Goal: Feedback & Contribution: Submit feedback/report problem

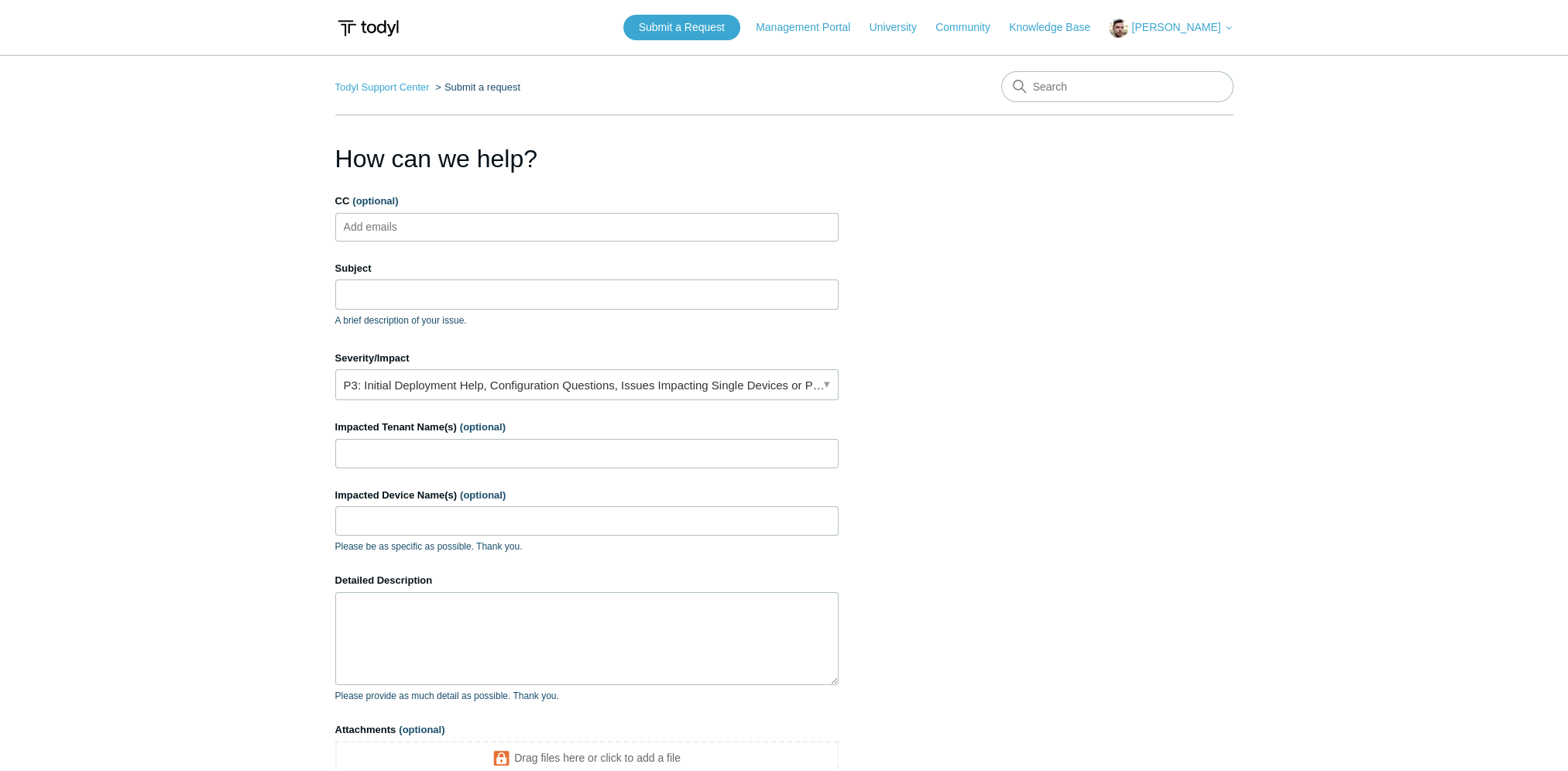
click at [1175, 28] on span "[PERSON_NAME]" at bounding box center [1176, 27] width 89 height 13
drag, startPoint x: 696, startPoint y: 89, endPoint x: 688, endPoint y: 97, distance: 11.3
click at [694, 90] on nav "Todyl Support Center Submit a request" at bounding box center [784, 93] width 898 height 44
click at [499, 225] on ul "Add emails" at bounding box center [587, 227] width 503 height 28
type input "[PERSON_NAME][EMAIL_ADDRESS][DOMAIN_NAME]"
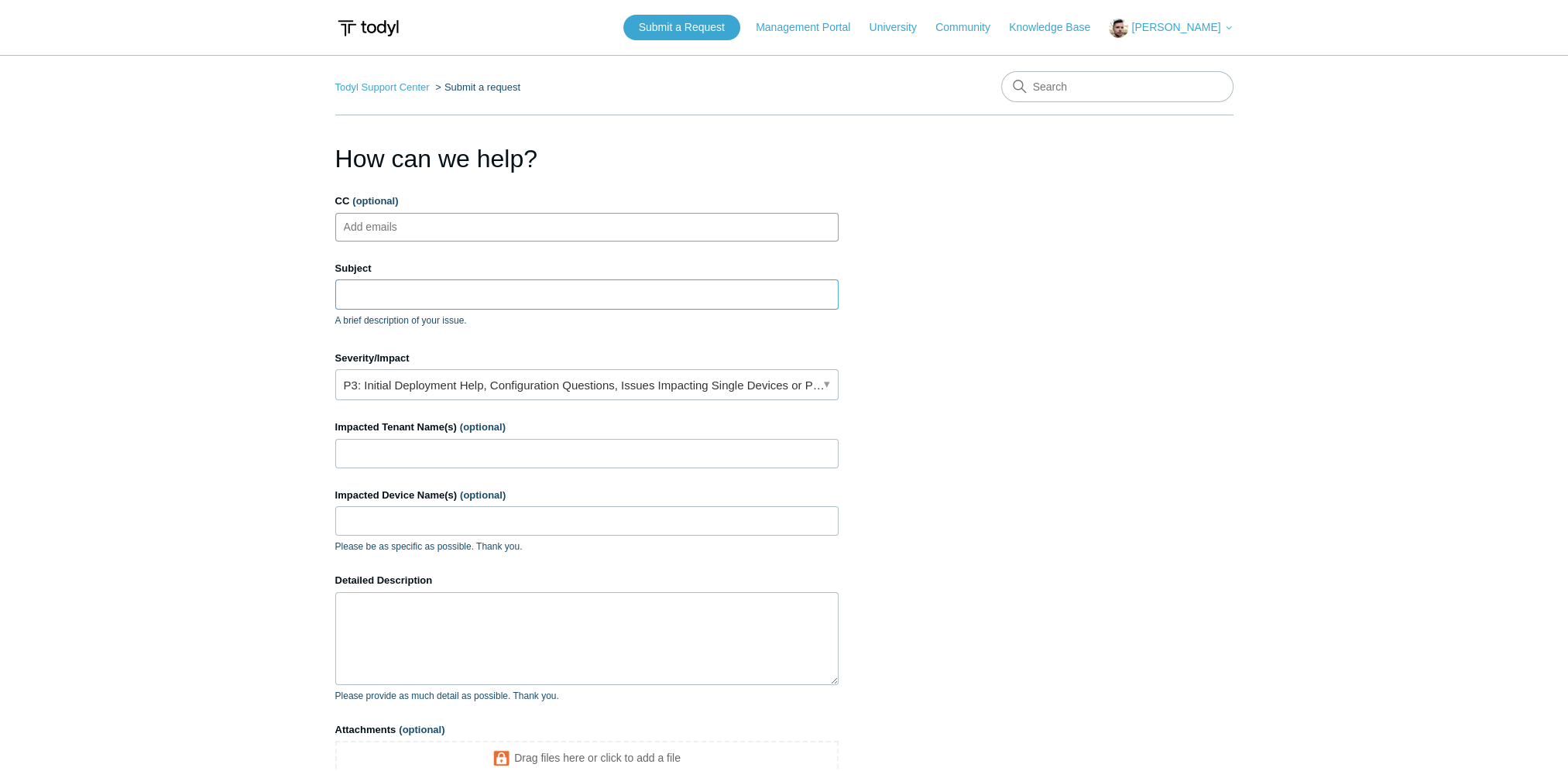
click at [482, 301] on input "Subject" at bounding box center [587, 293] width 503 height 29
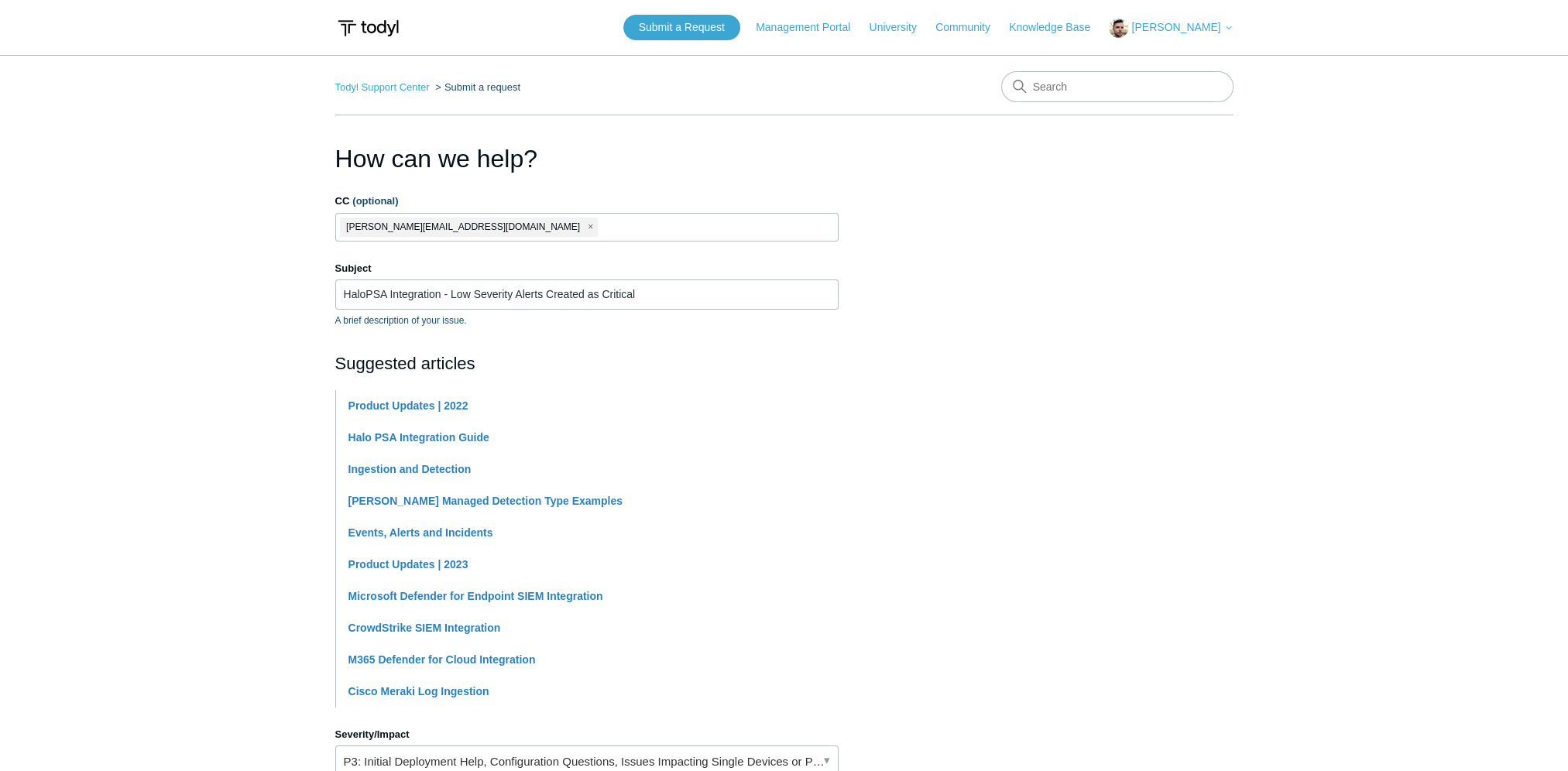
click at [521, 263] on label "Subject" at bounding box center [587, 268] width 503 height 15
click at [521, 279] on input "HaloPSA Integration - Low Severity Alerts Created as Critical" at bounding box center [587, 293] width 503 height 29
click at [676, 298] on input "HaloPSA Integration - Low Severity Alerts Created as Critical" at bounding box center [587, 293] width 503 height 29
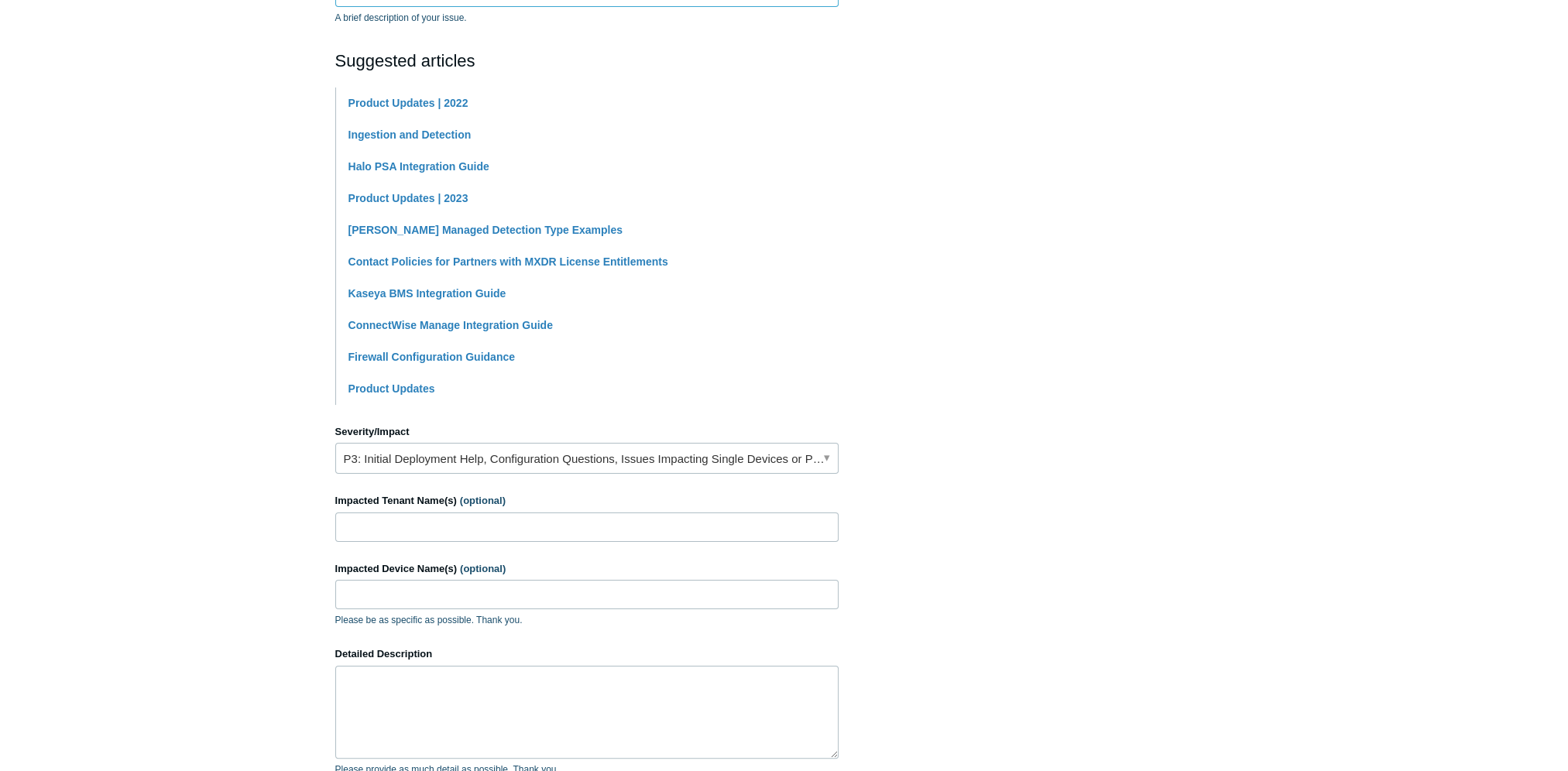
scroll to position [387, 0]
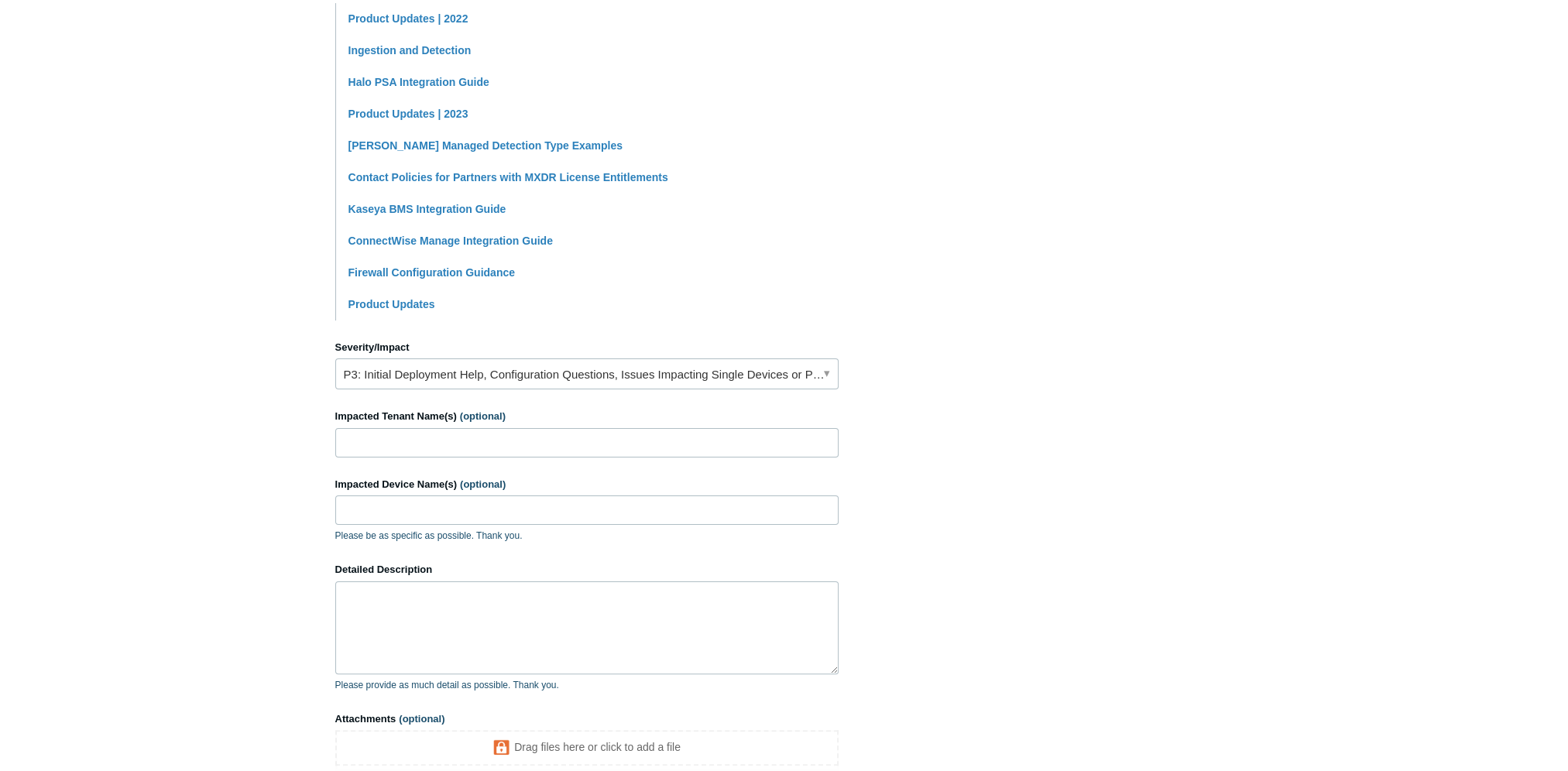
type input "HaloPSA Integration - Low Severity Alerts Created as Critical Priority"
click at [545, 365] on link "P3: Initial Deployment Help, Configuration Questions, Issues Impacting Single D…" at bounding box center [587, 373] width 503 height 31
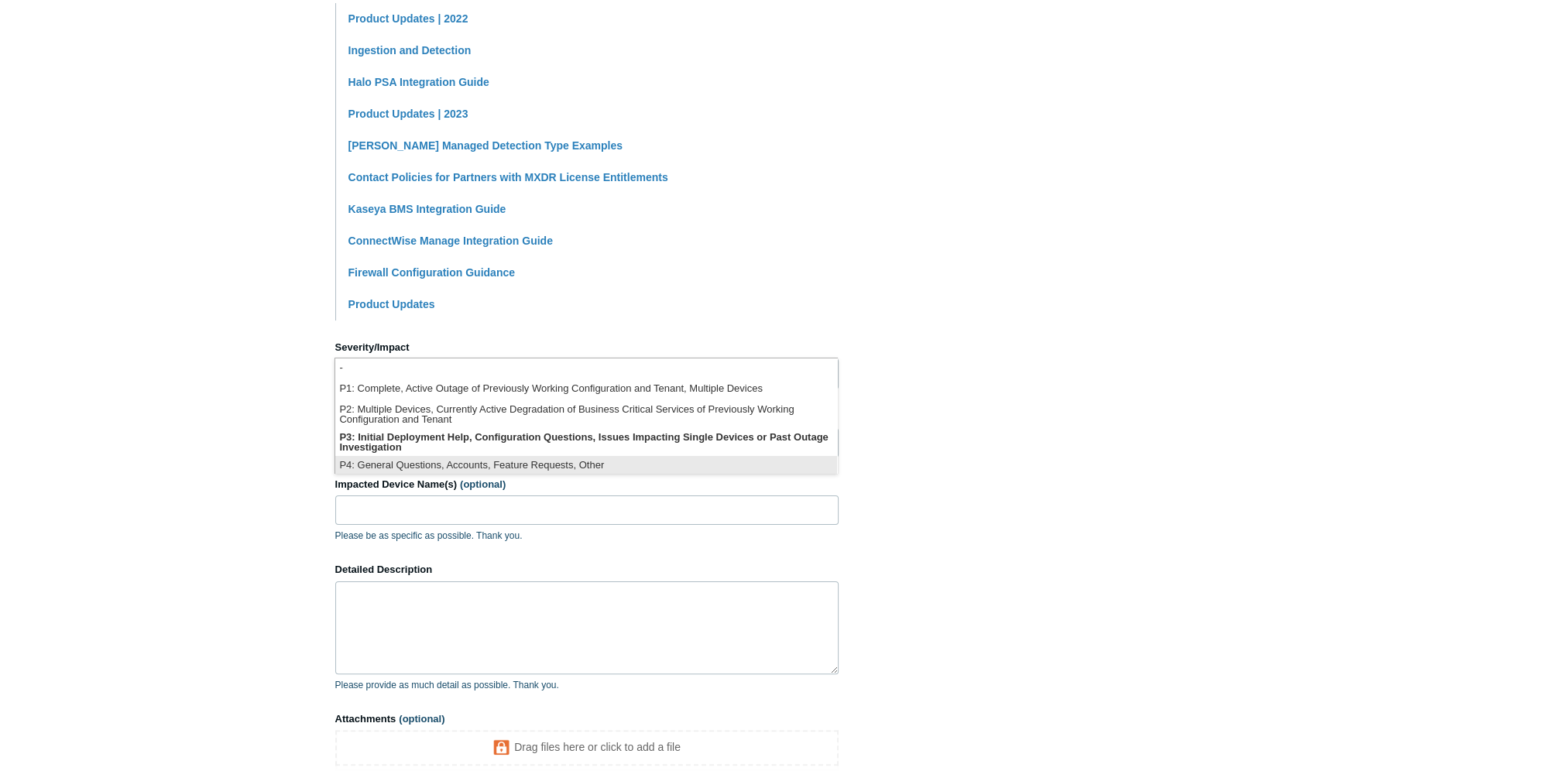
scroll to position [3, 0]
click at [428, 457] on li "P4: General Questions, Accounts, Feature Requests, Other" at bounding box center [586, 463] width 501 height 21
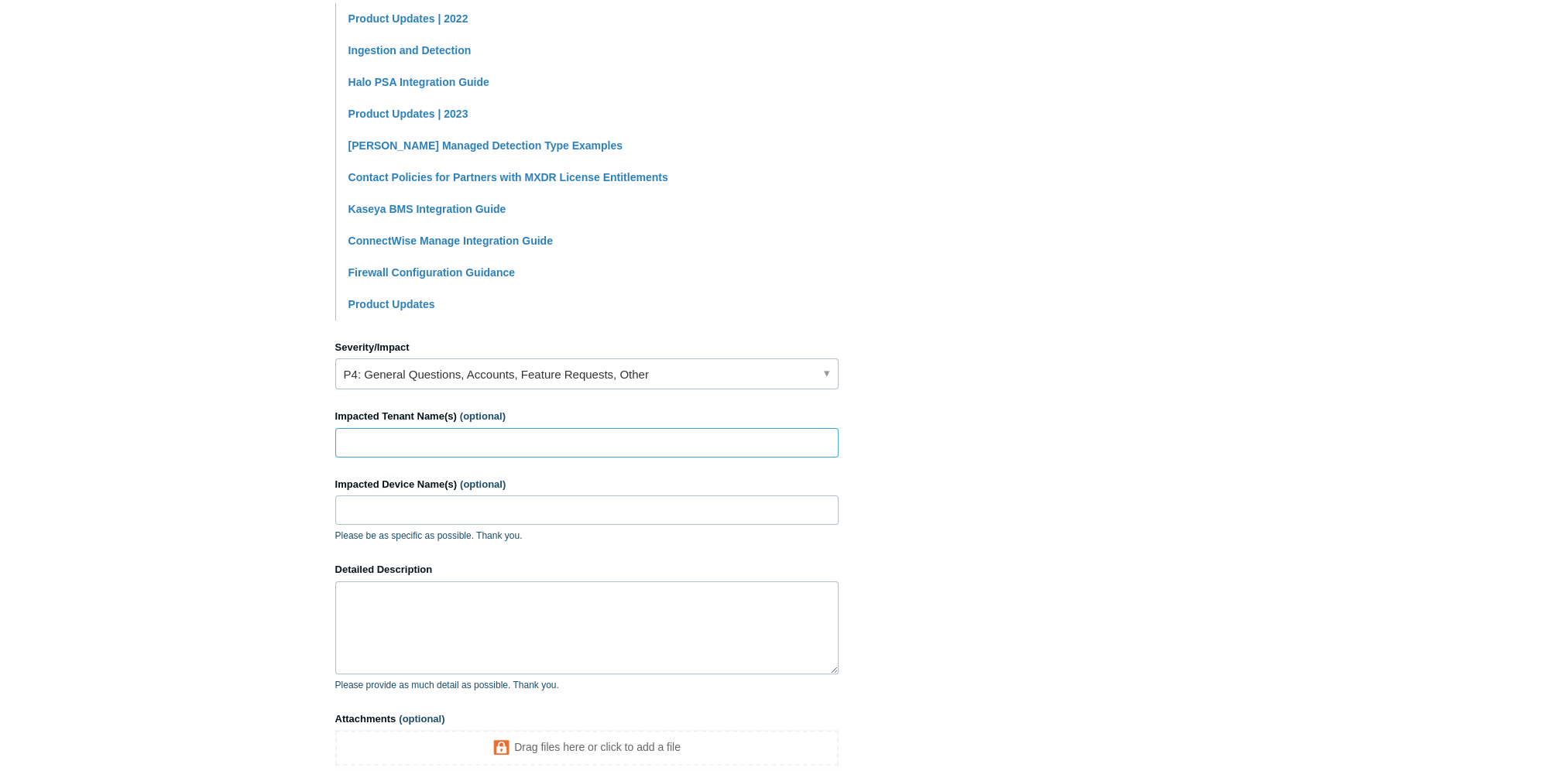
click at [435, 433] on input "Impacted Tenant Name(s) (optional)" at bounding box center [587, 442] width 503 height 29
click at [433, 438] on input "Impacted Tenant Name(s) (optional)" at bounding box center [587, 442] width 503 height 29
click at [439, 447] on input "Impacted Tenant Name(s) (optional)" at bounding box center [587, 442] width 503 height 29
click at [419, 447] on input "Impacted Tenant Name(s) (optional)" at bounding box center [587, 442] width 503 height 29
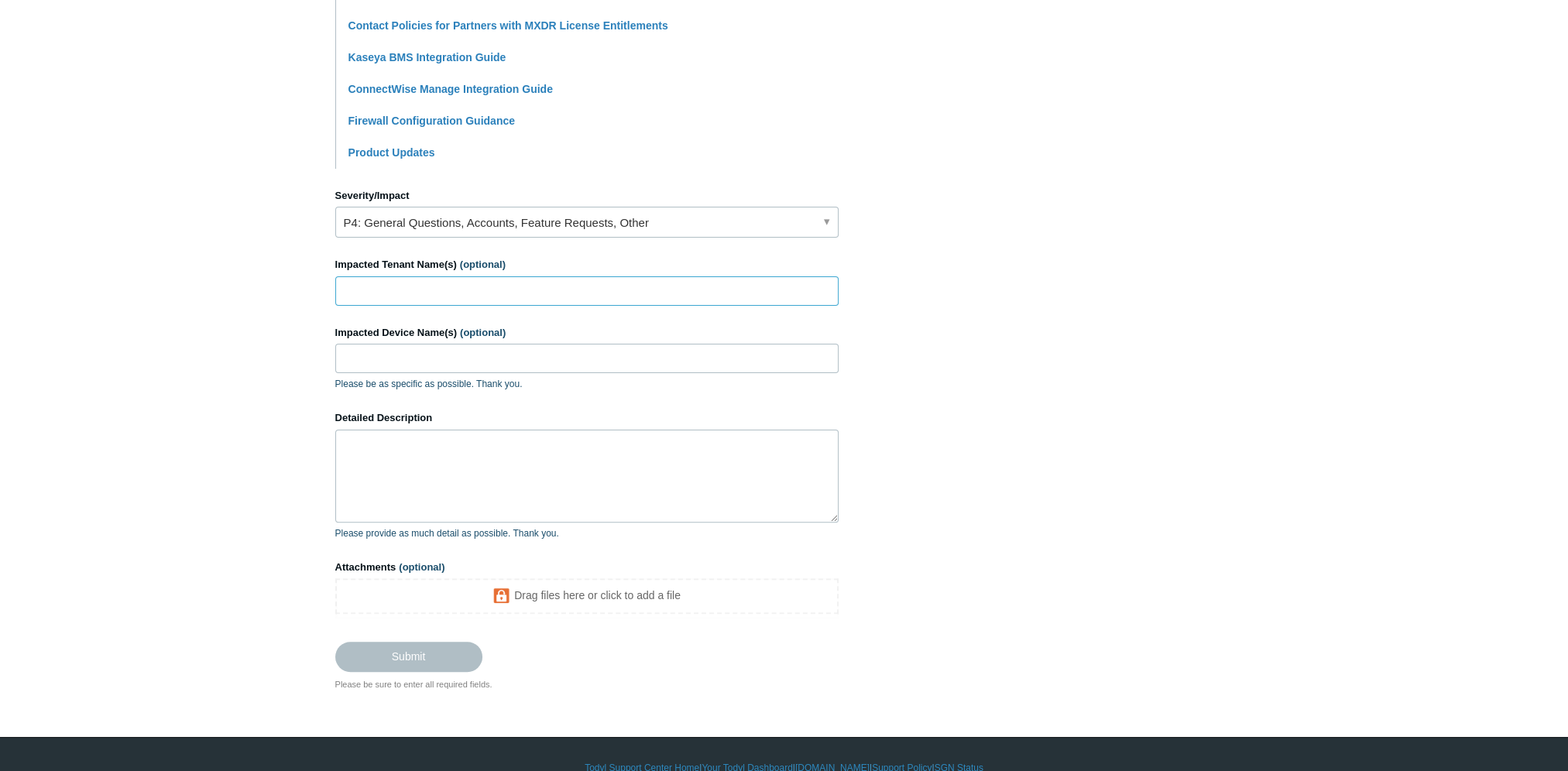
scroll to position [541, 0]
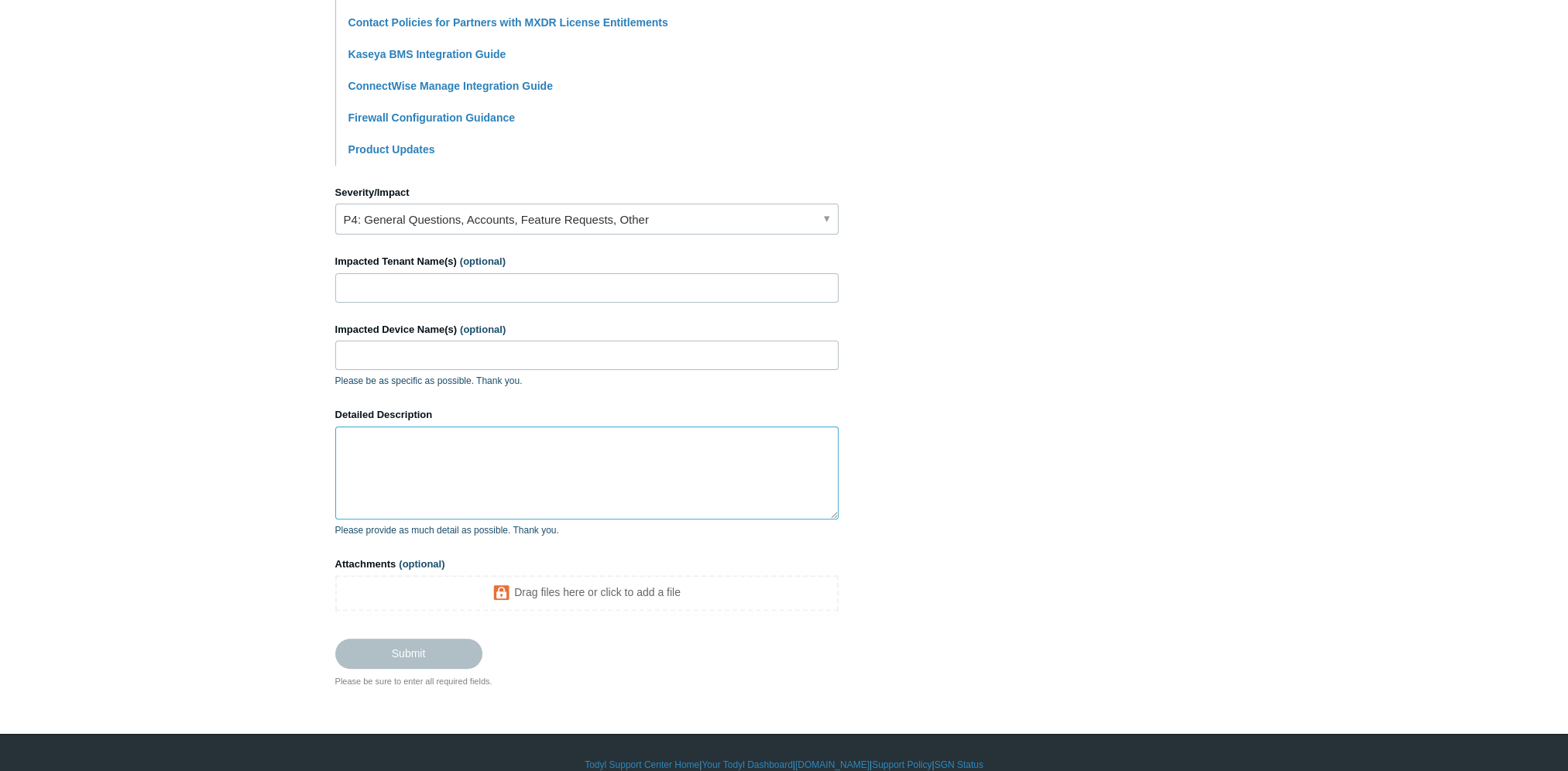
click at [428, 473] on textarea "Detailed Description" at bounding box center [587, 473] width 503 height 93
click at [510, 445] on textarea "Detailed Description" at bounding box center [587, 473] width 503 height 93
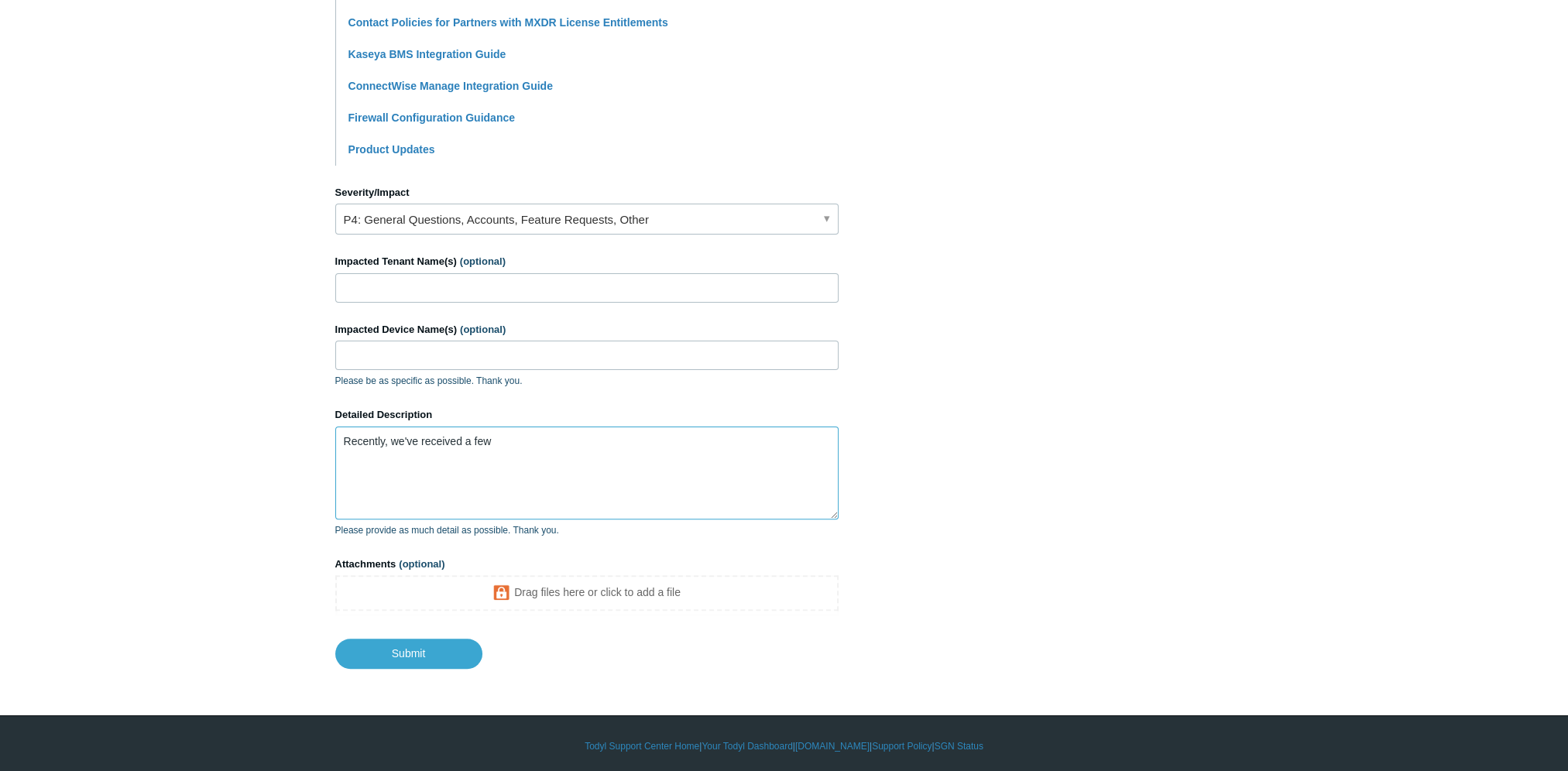
paste textarea "Spike in Malicious URL Protection Blocks"
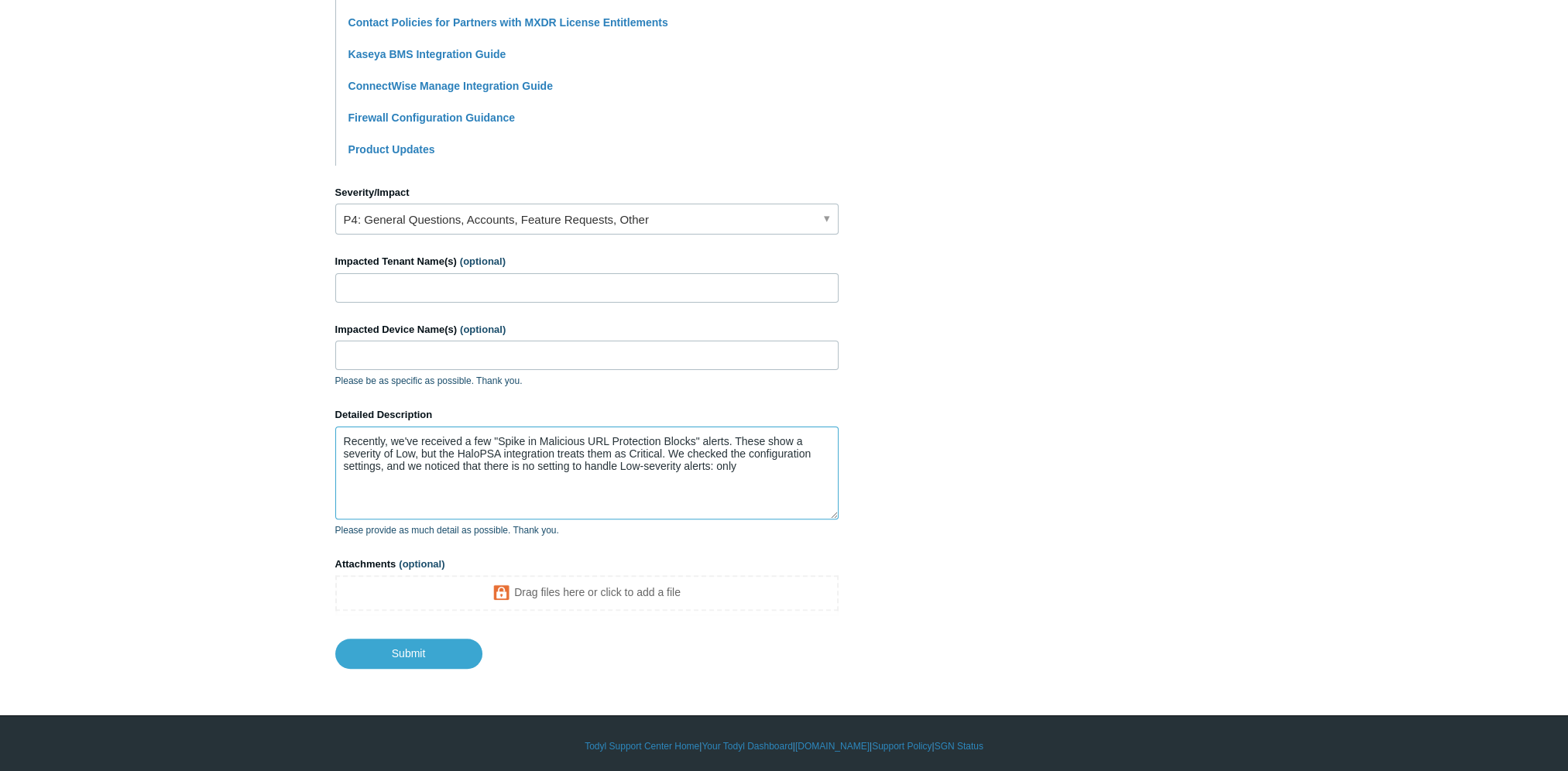
click at [766, 465] on textarea "Recently, we've received a few "Spike in Malicious URL Protection Blocks" alert…" at bounding box center [587, 473] width 503 height 93
paste textarea "180 Days, Best Effort, Manual Remediation, Medium, Urgent"
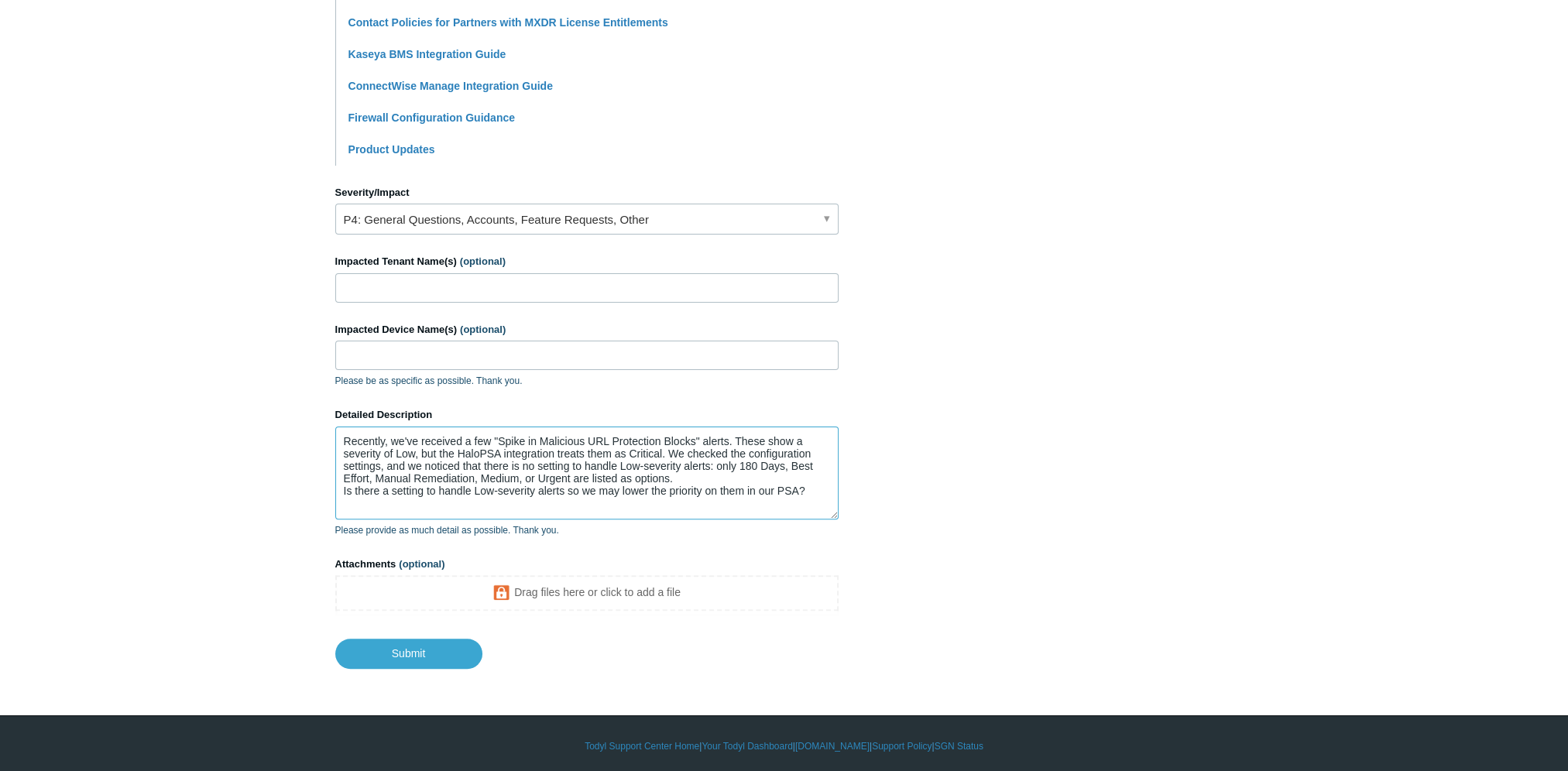
click at [829, 499] on textarea "Recently, we've received a few "Spike in Malicious URL Protection Blocks" alert…" at bounding box center [587, 473] width 503 height 93
click at [345, 491] on textarea "Recently, we've received a few "Spike in Malicious URL Protection Blocks" alert…" at bounding box center [587, 473] width 503 height 93
drag, startPoint x: 345, startPoint y: 491, endPoint x: 413, endPoint y: 495, distance: 68.1
click at [397, 495] on textarea "Recently, we've received a few "Spike in Malicious URL Protection Blocks" alert…" at bounding box center [587, 473] width 503 height 93
click at [496, 496] on textarea "Recently, we've received a few "Spike in Malicious URL Protection Blocks" alert…" at bounding box center [587, 473] width 503 height 93
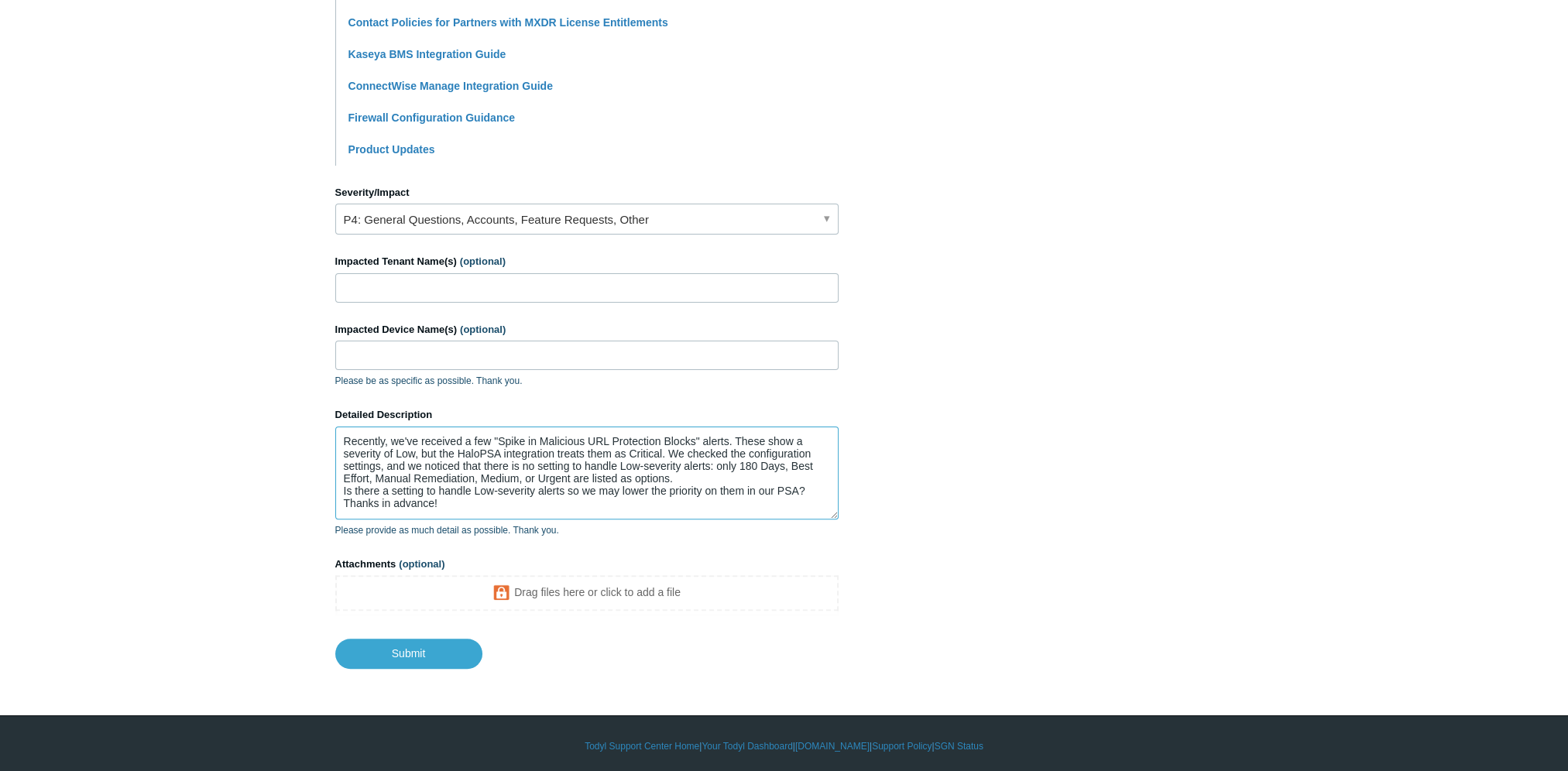
click at [470, 504] on textarea "Recently, we've received a few "Spike in Malicious URL Protection Blocks" alert…" at bounding box center [587, 473] width 503 height 93
click at [821, 489] on textarea "Recently, we've received a few "Spike in Malicious URL Protection Blocks" alert…" at bounding box center [587, 473] width 503 height 93
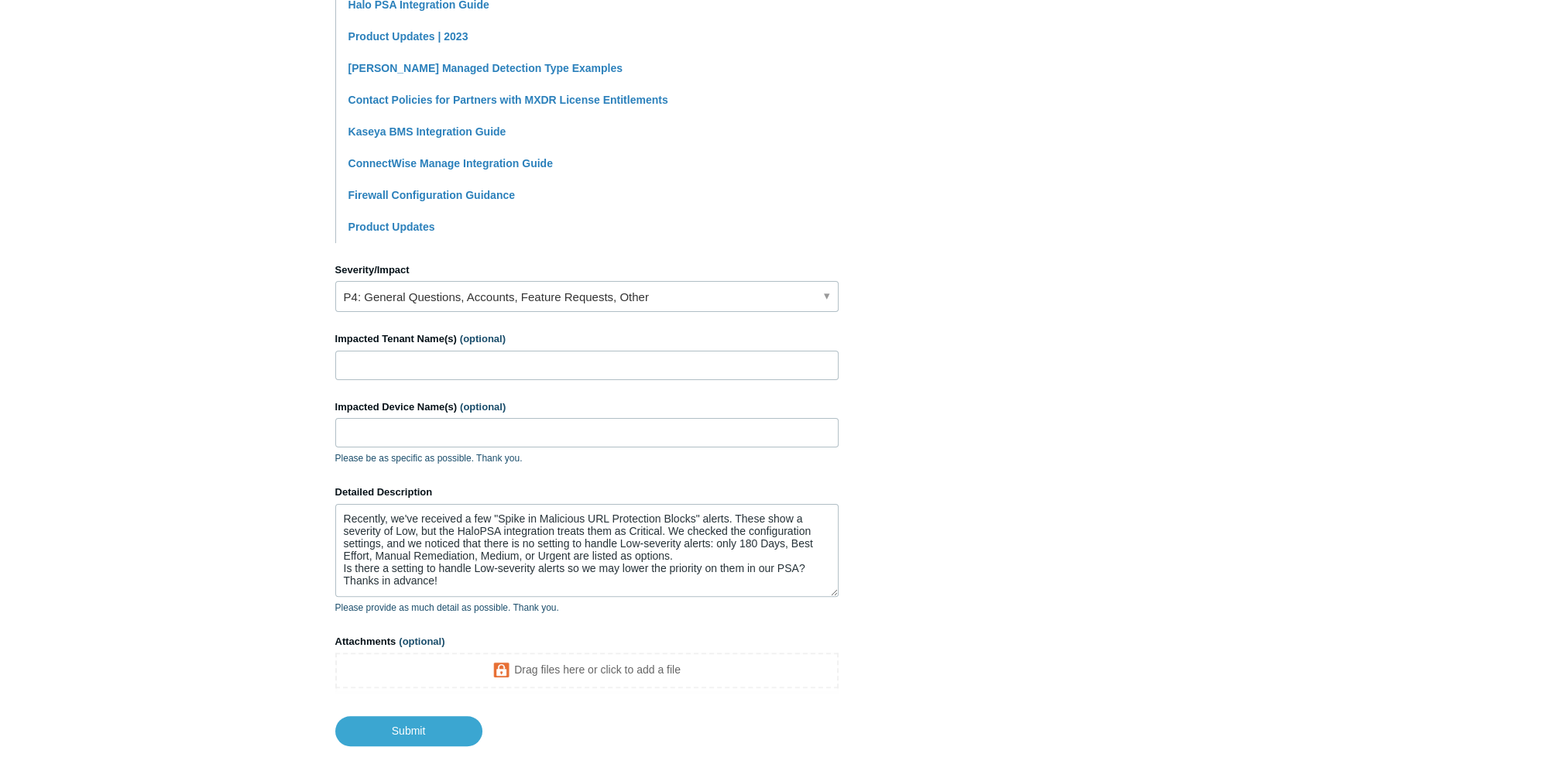
scroll to position [545, 0]
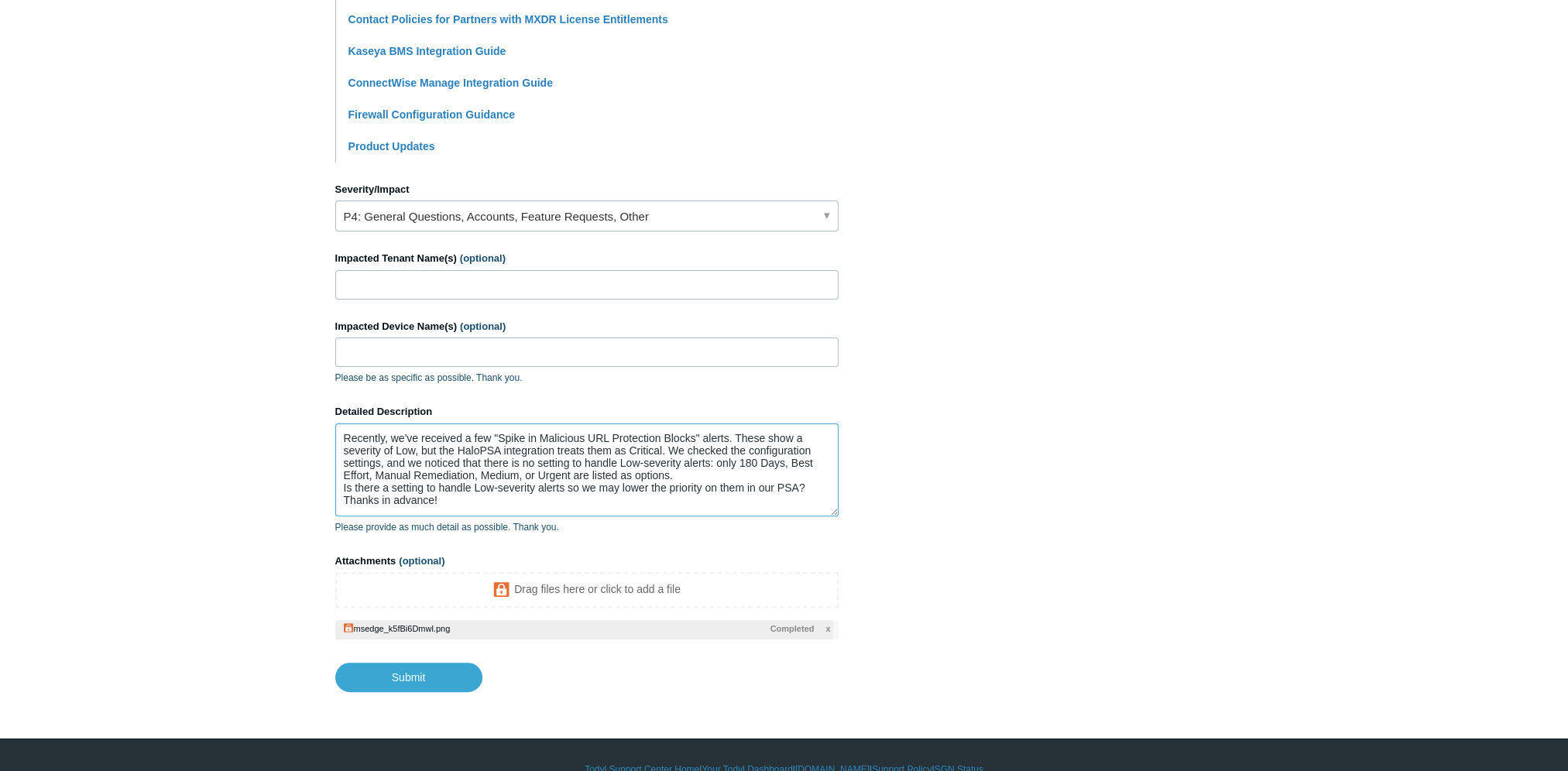
click at [493, 499] on textarea "Recently, we've received a few "Spike in Malicious URL Protection Blocks" alert…" at bounding box center [587, 469] width 503 height 93
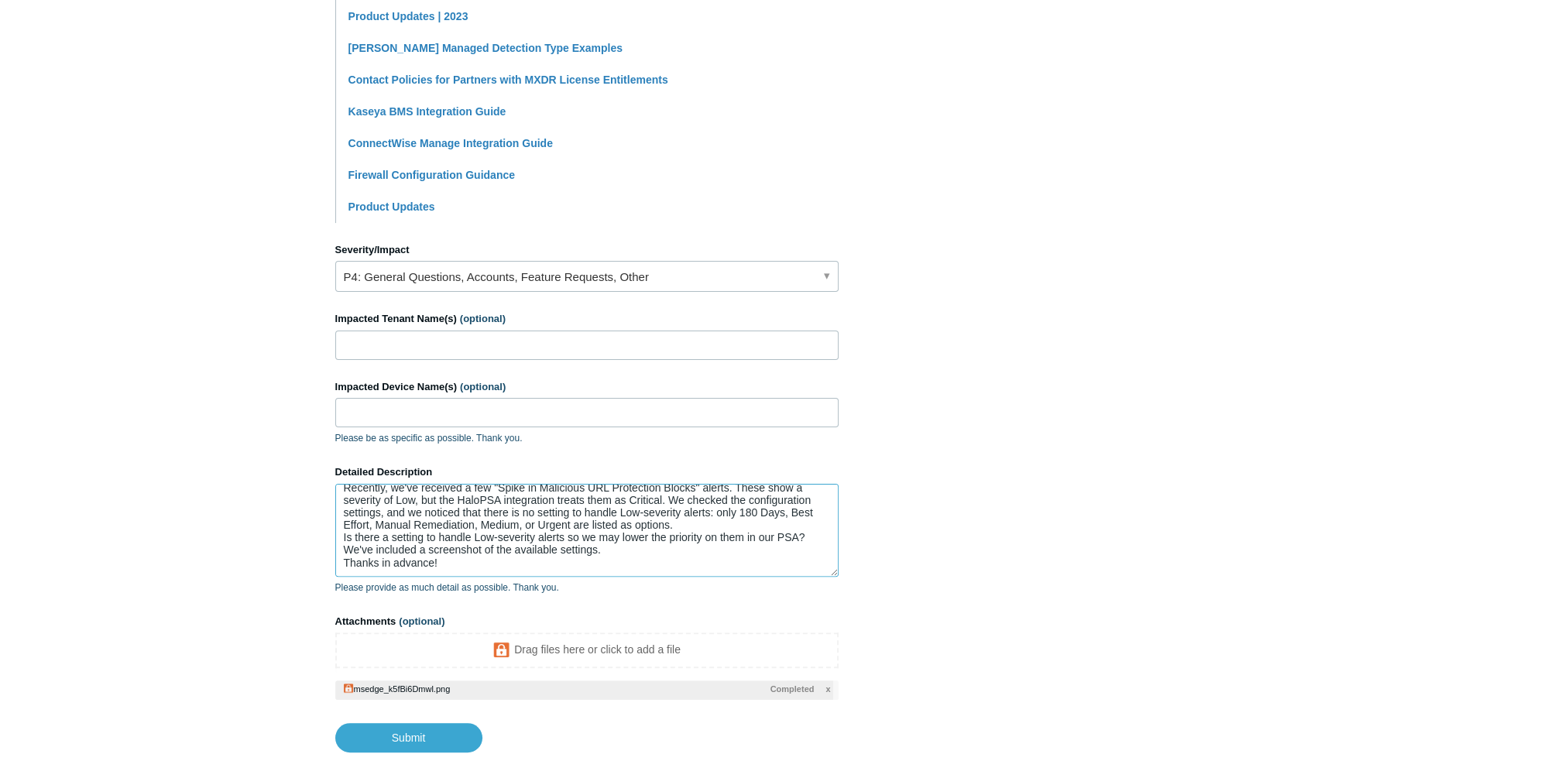
scroll to position [572, 0]
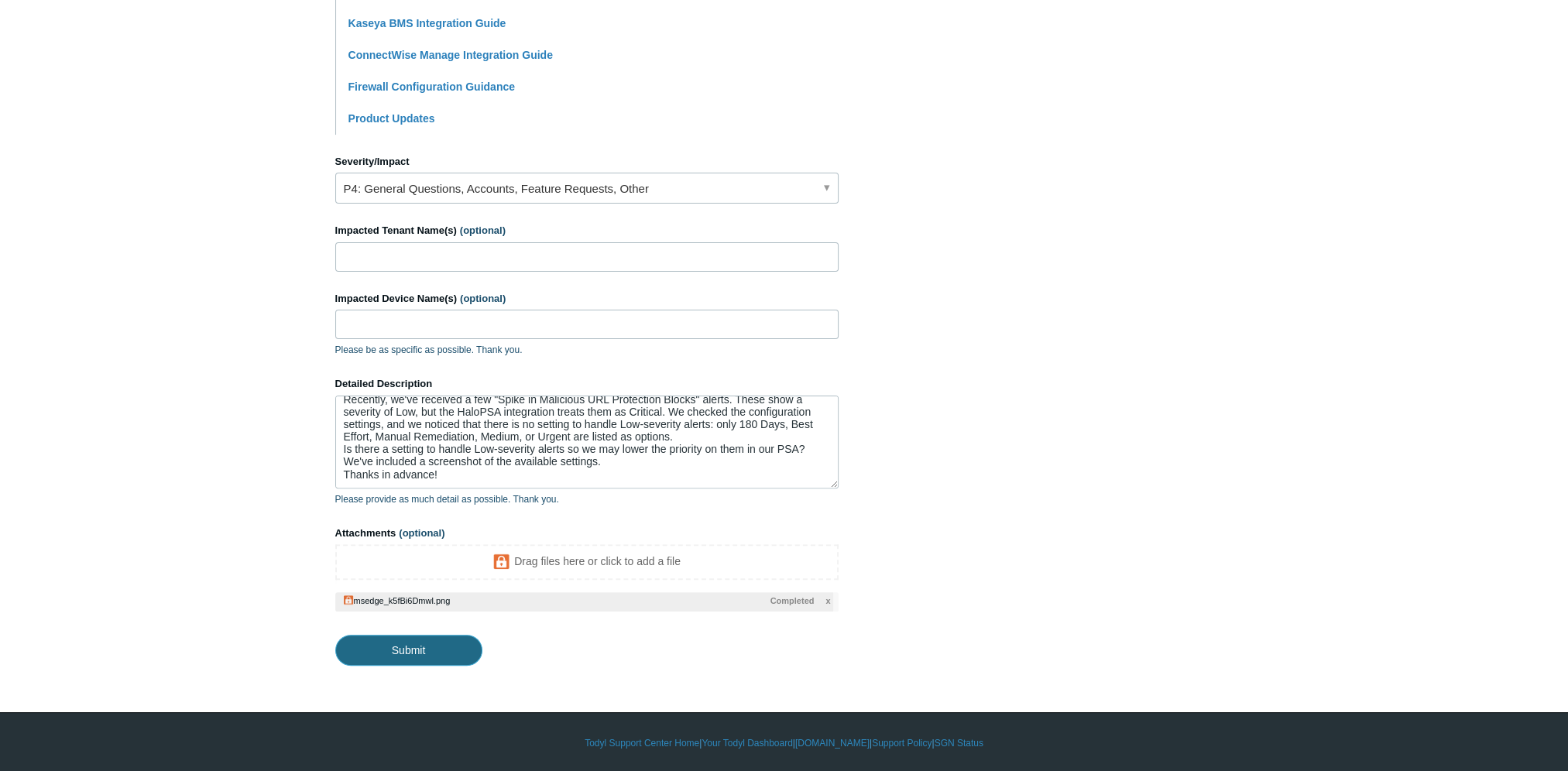
click at [382, 639] on input "Submit" at bounding box center [408, 649] width 147 height 31
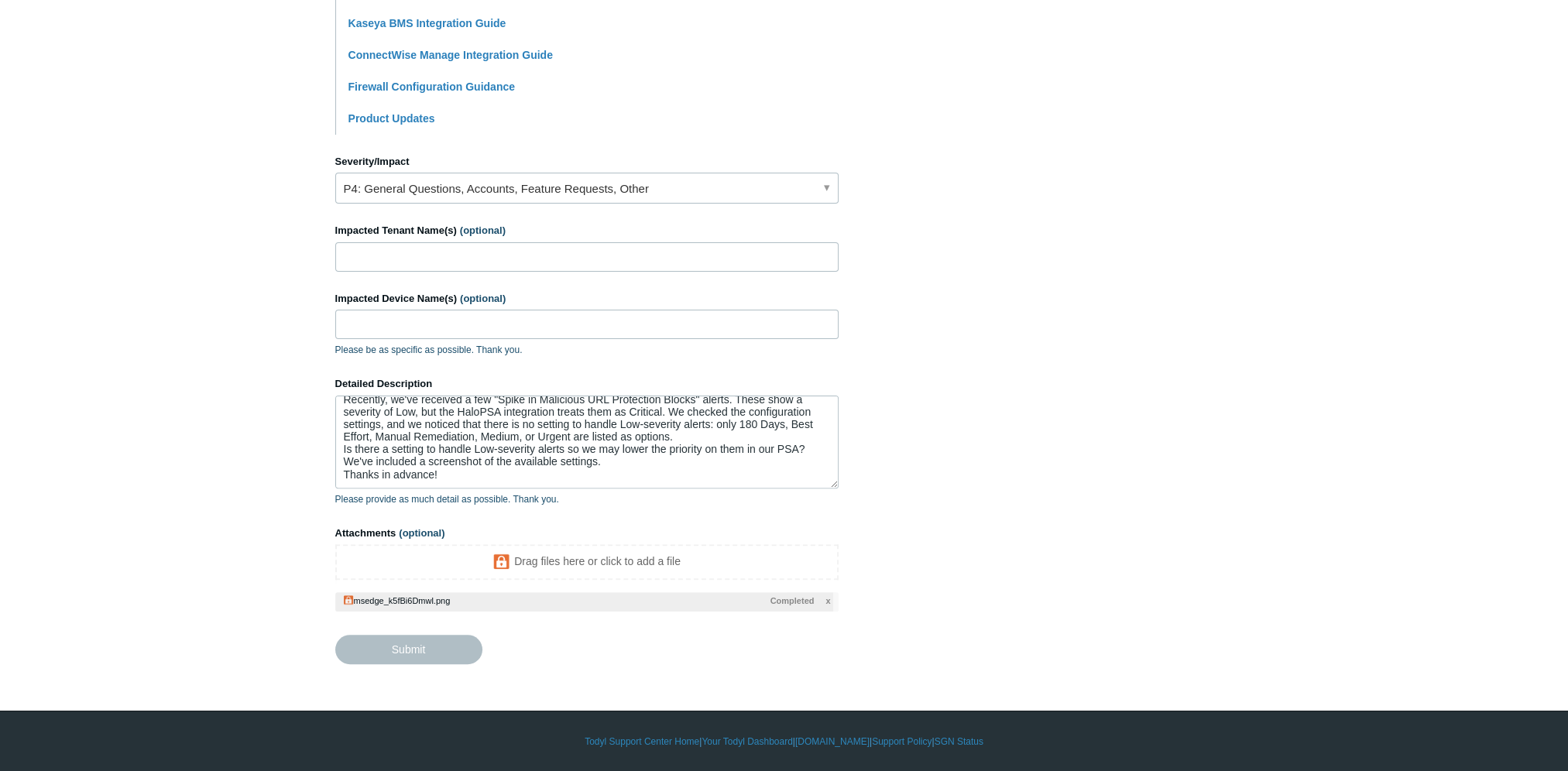
type textarea "Recently, we've received a few "Spike in Malicious URL Protection Blocks" alert…"
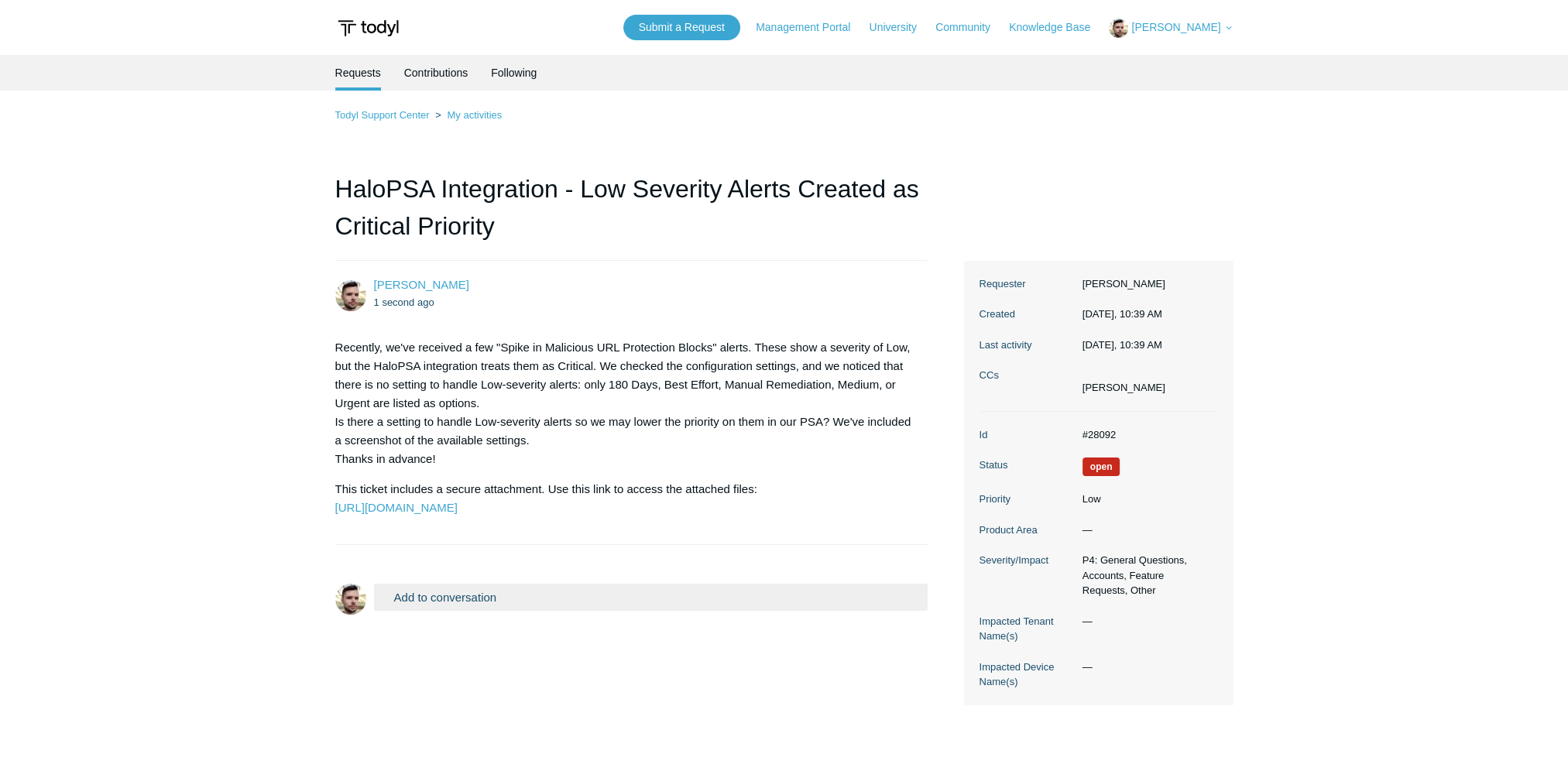
click at [1207, 28] on span "[PERSON_NAME]" at bounding box center [1176, 27] width 89 height 13
drag, startPoint x: 923, startPoint y: 86, endPoint x: 898, endPoint y: 84, distance: 25.1
click at [923, 86] on ul "Requests Contributions Following" at bounding box center [784, 73] width 898 height 35
click at [390, 287] on link "[PERSON_NAME]" at bounding box center [422, 284] width 96 height 13
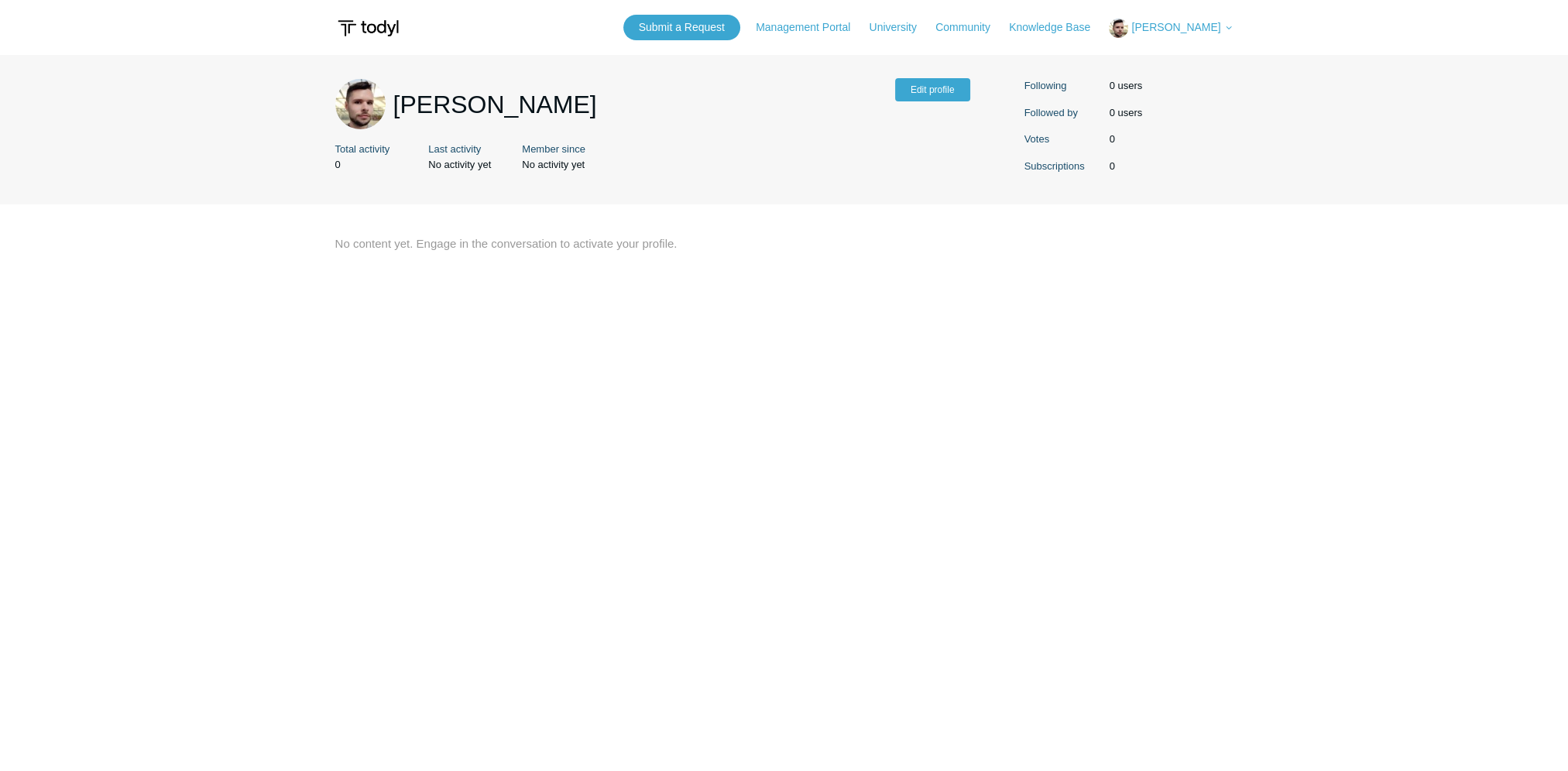
click at [919, 90] on link "Edit profile" at bounding box center [932, 90] width 75 height 23
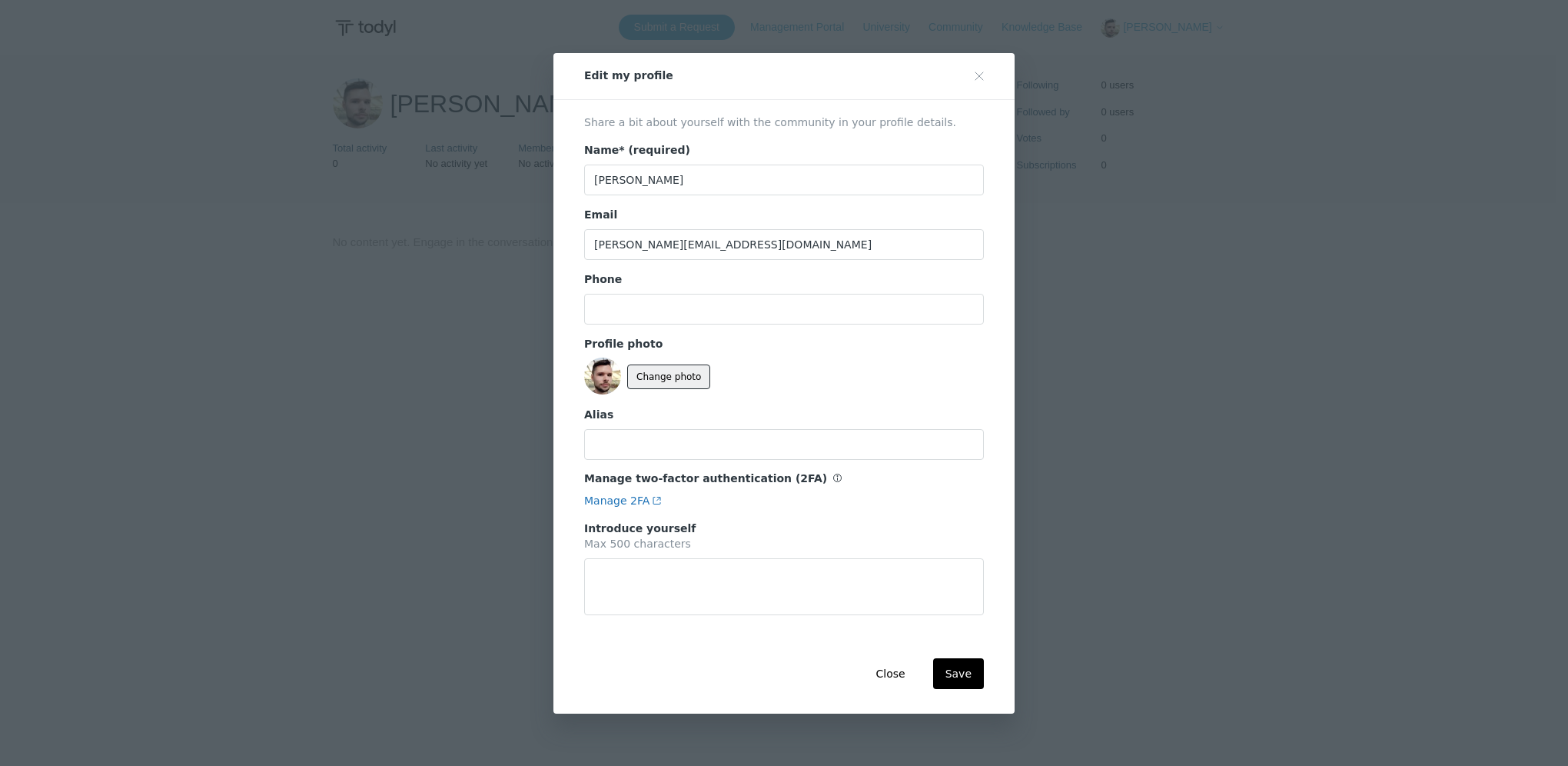
click at [657, 372] on button "Change photo" at bounding box center [669, 376] width 83 height 25
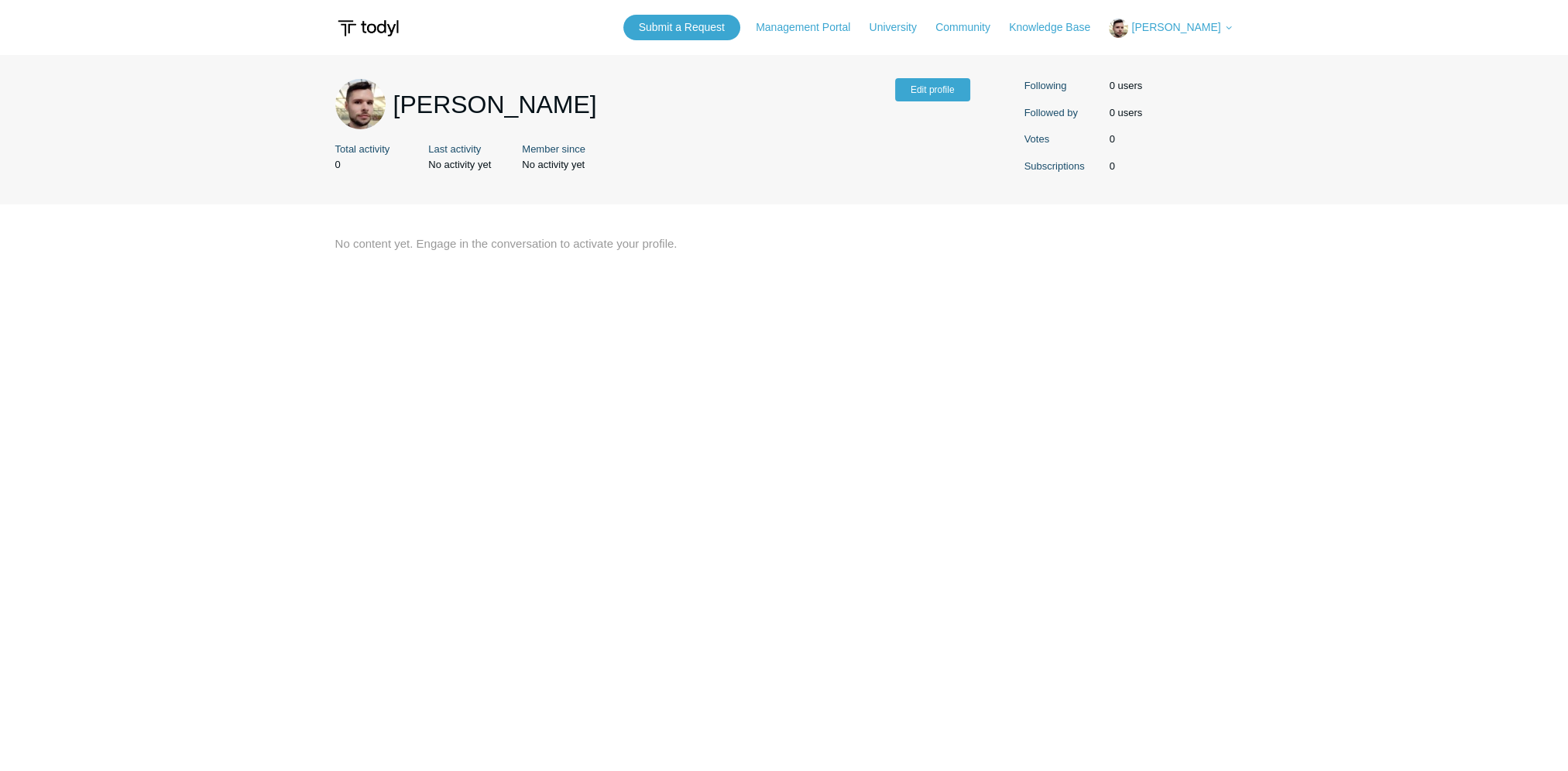
click at [1176, 28] on span "[PERSON_NAME]" at bounding box center [1176, 27] width 89 height 13
click at [1045, 53] on header "Submit a Request Management Portal University Community Knowledge Base Mike Nav…" at bounding box center [784, 28] width 898 height 55
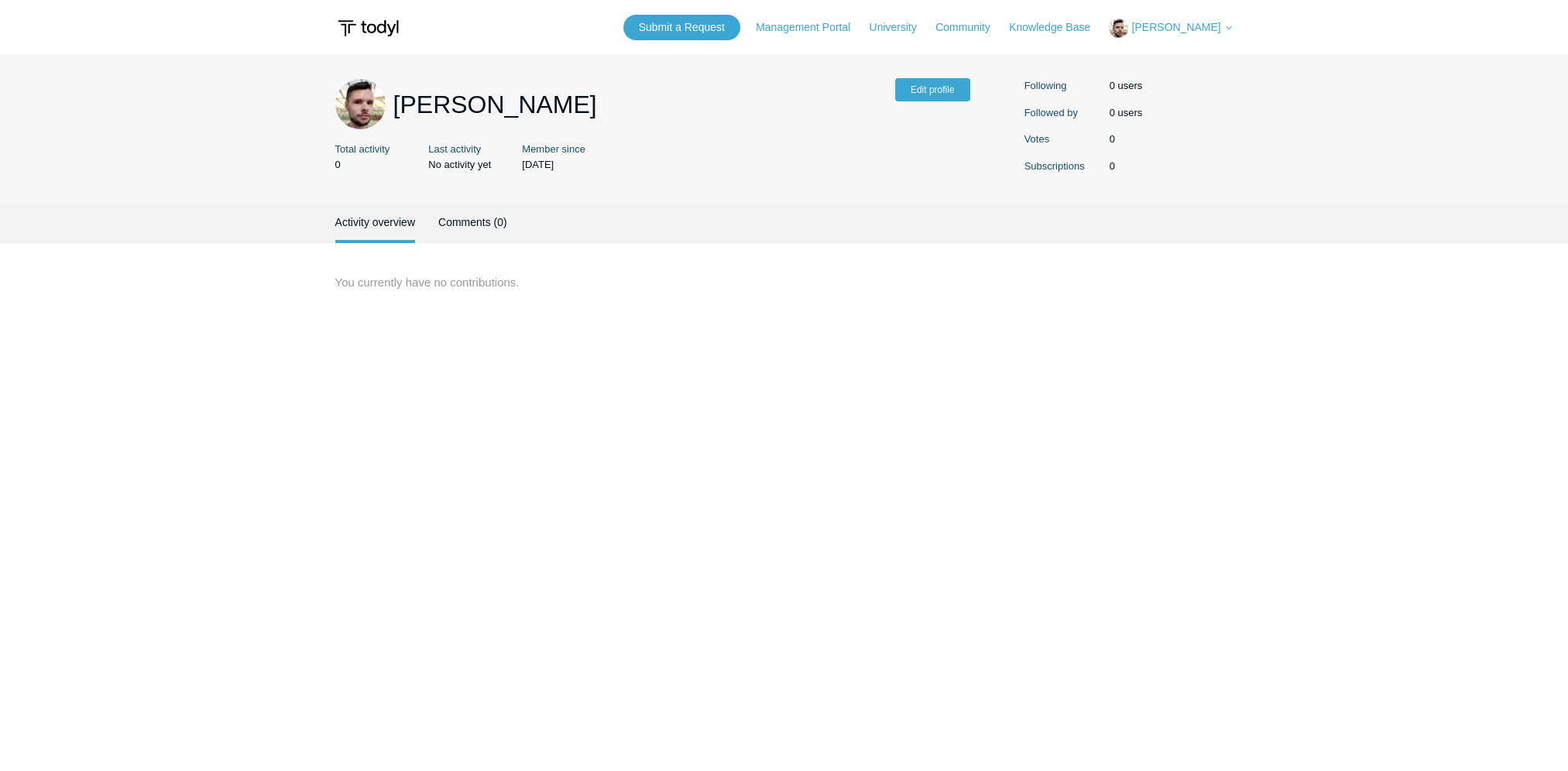
click at [917, 91] on link "Edit profile" at bounding box center [932, 90] width 75 height 23
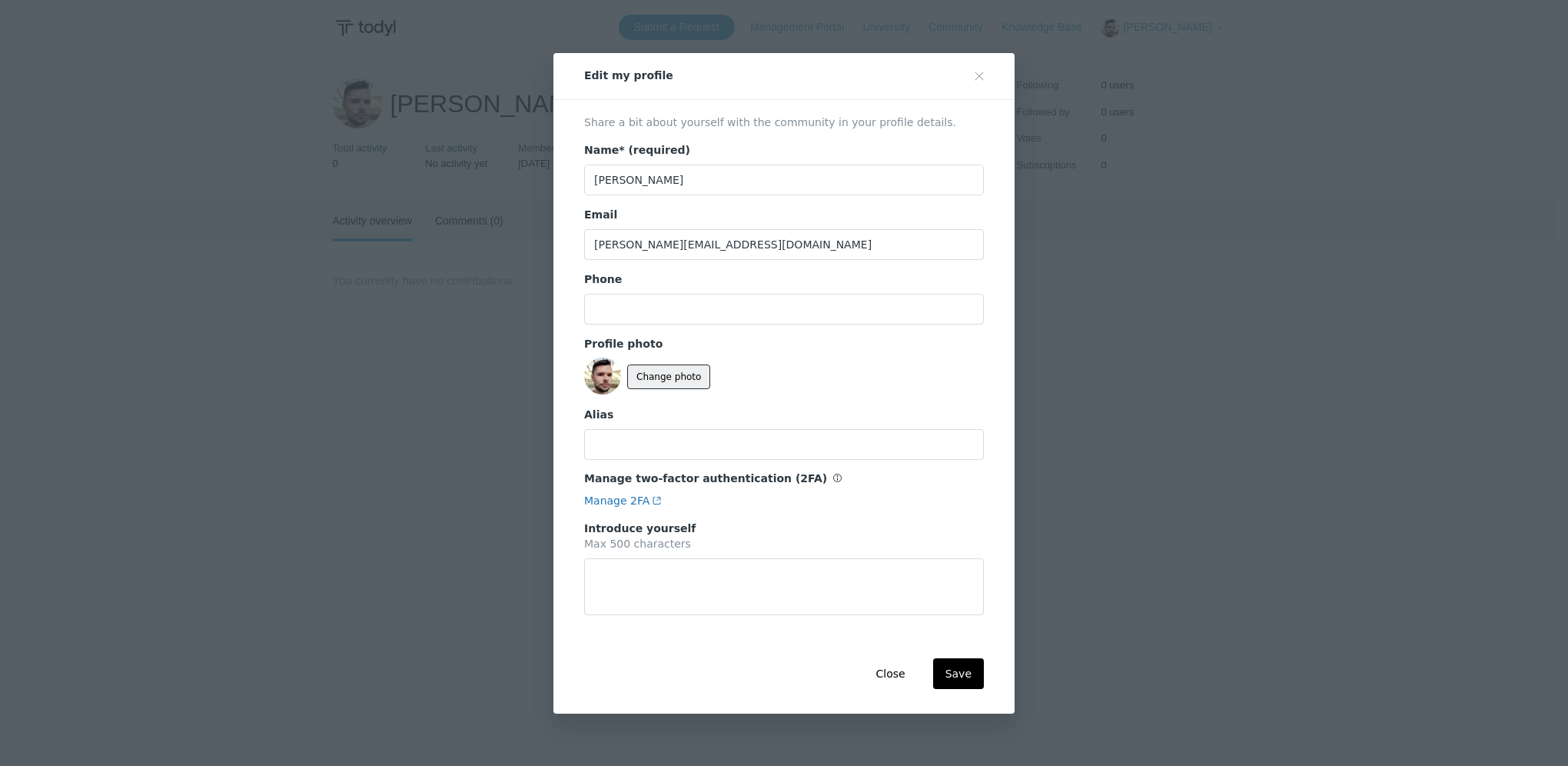
click at [676, 374] on button "Change photo" at bounding box center [669, 376] width 83 height 25
click at [774, 449] on input at bounding box center [784, 443] width 400 height 31
click at [958, 677] on button "Save" at bounding box center [958, 672] width 51 height 31
type textarea "x"
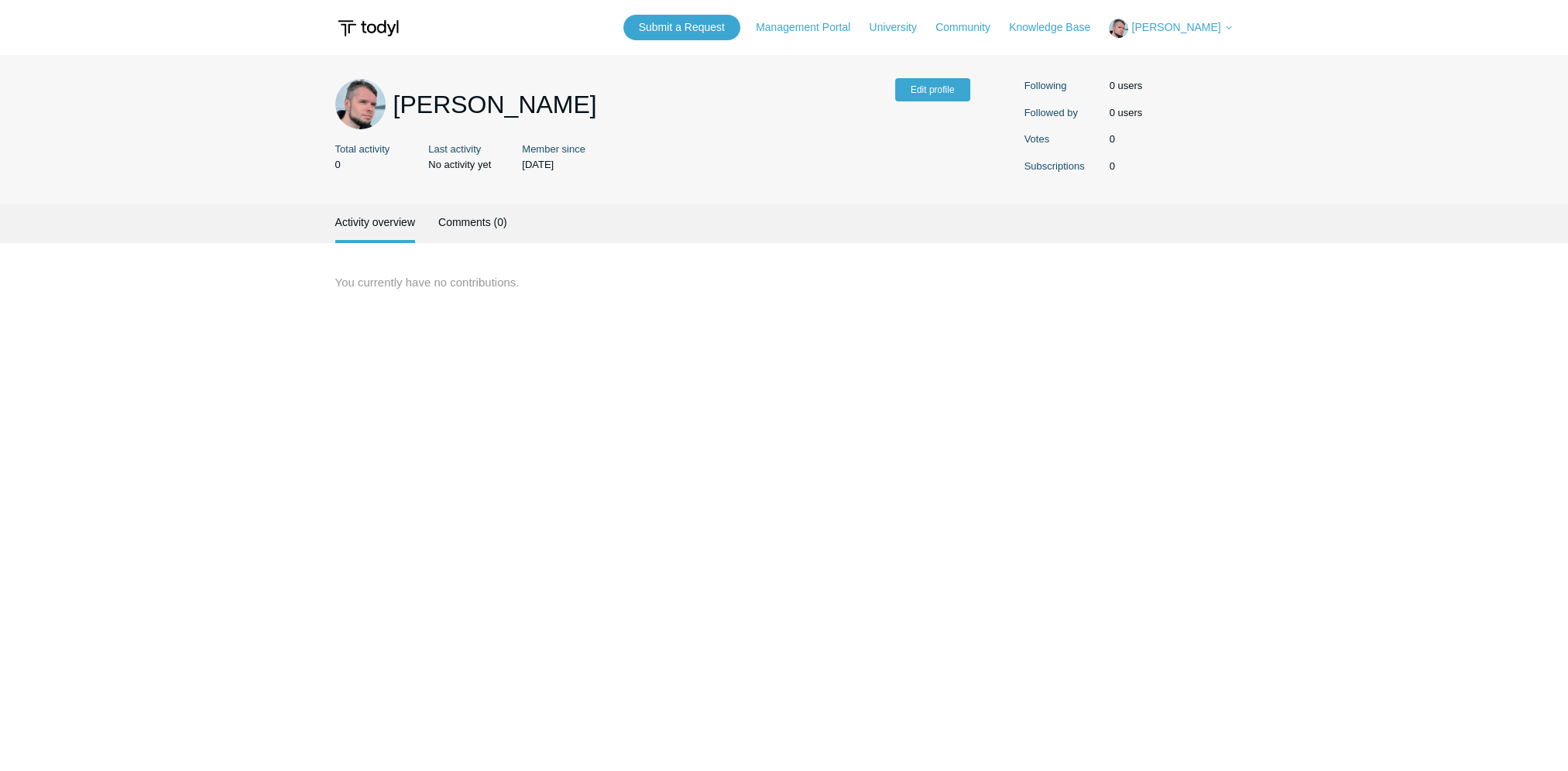
drag, startPoint x: 829, startPoint y: 331, endPoint x: 852, endPoint y: 338, distance: 24.0
click at [829, 331] on main "[PERSON_NAME] Edit profile Total activity 0 Last activity No activity yet Membe…" at bounding box center [784, 401] width 1568 height 693
